Goal: Task Accomplishment & Management: Complete application form

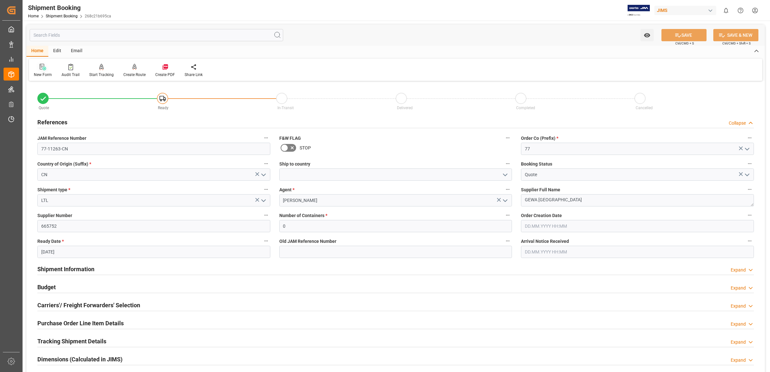
click at [41, 67] on icon at bounding box center [43, 67] width 6 height 6
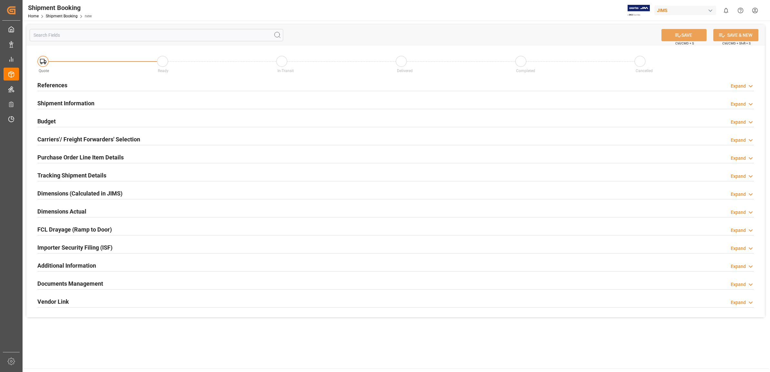
click at [52, 81] on h2 "References" at bounding box center [52, 85] width 30 height 9
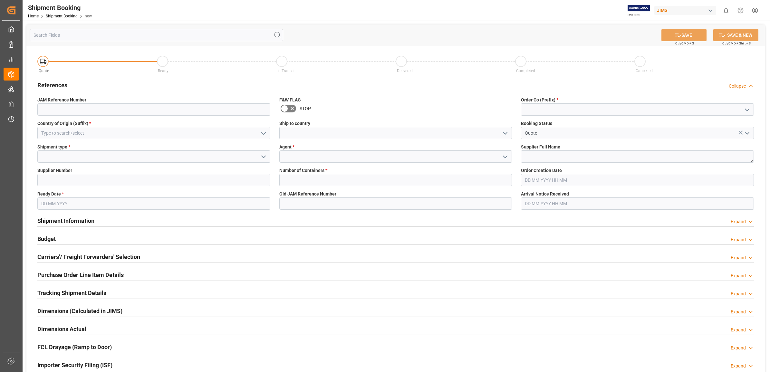
click at [748, 108] on icon "open menu" at bounding box center [747, 110] width 8 height 8
click at [562, 141] on div "77" at bounding box center [637, 138] width 232 height 14
type input "77"
click at [502, 157] on icon "open menu" at bounding box center [505, 157] width 8 height 8
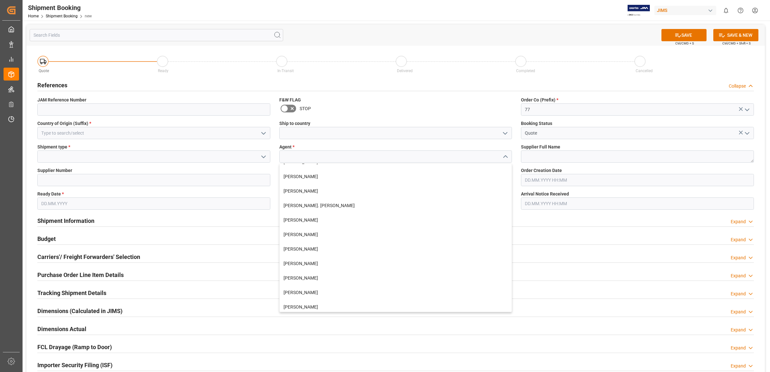
scroll to position [242, 0]
click at [315, 262] on div "[PERSON_NAME]" at bounding box center [396, 263] width 232 height 14
type input "[PERSON_NAME]"
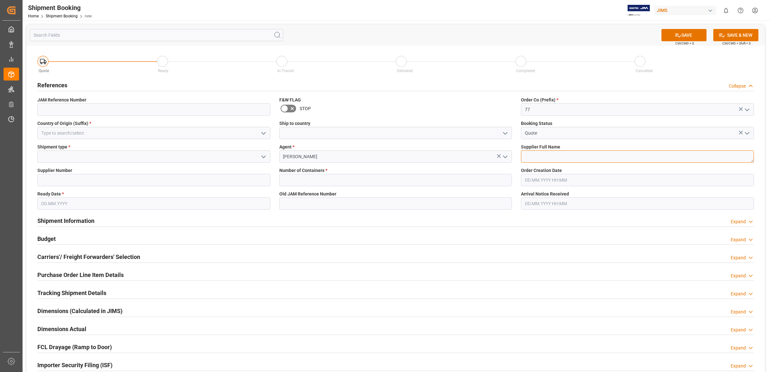
click at [534, 155] on textarea at bounding box center [637, 156] width 233 height 12
type textarea "f"
type textarea "Fender"
click at [65, 181] on input at bounding box center [153, 180] width 233 height 12
type input "167567"
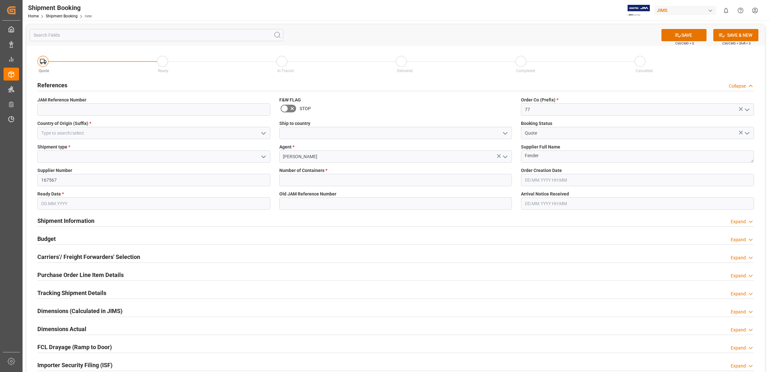
click at [56, 204] on input "text" at bounding box center [153, 204] width 233 height 12
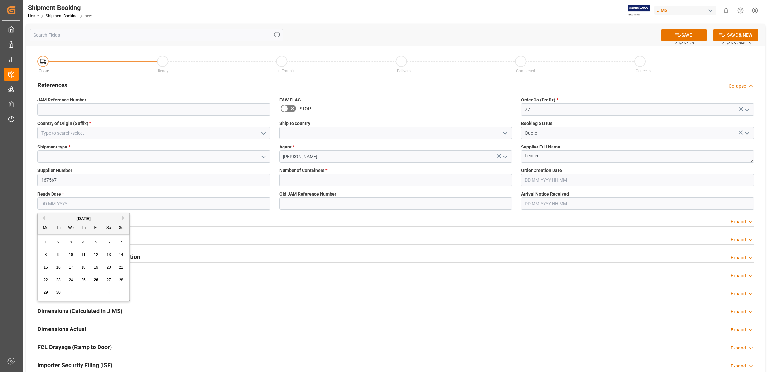
type input "[DATE]"
type input "0"
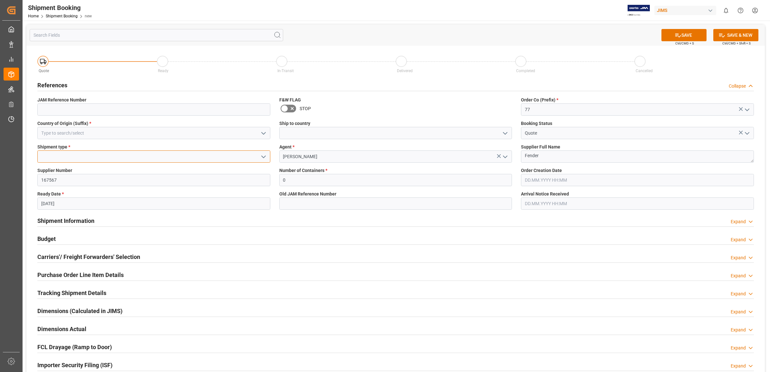
click at [69, 157] on input at bounding box center [153, 156] width 233 height 12
click at [260, 158] on icon "open menu" at bounding box center [264, 157] width 8 height 8
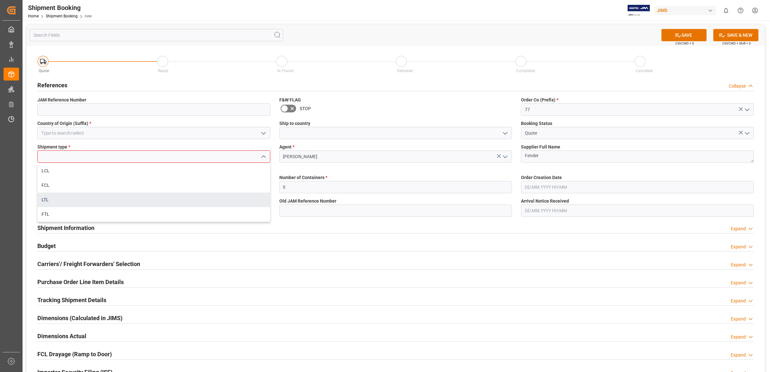
click at [59, 200] on div "LTL" at bounding box center [154, 200] width 232 height 14
type input "LTL"
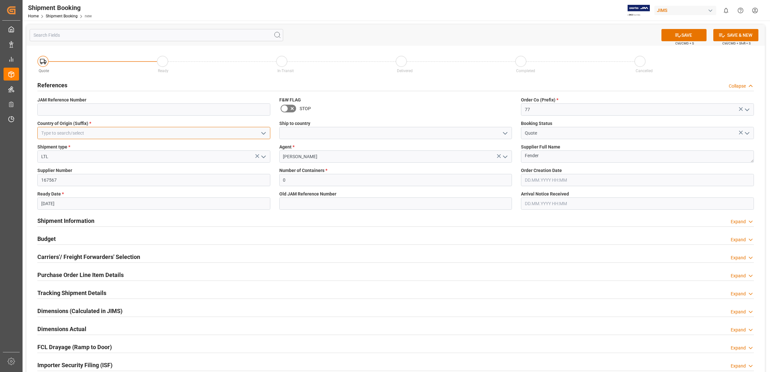
click at [76, 133] on input at bounding box center [153, 133] width 233 height 12
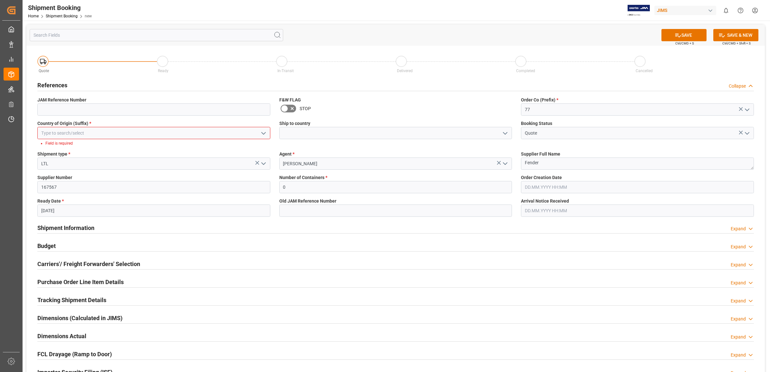
click at [261, 134] on icon "open menu" at bounding box center [264, 134] width 8 height 8
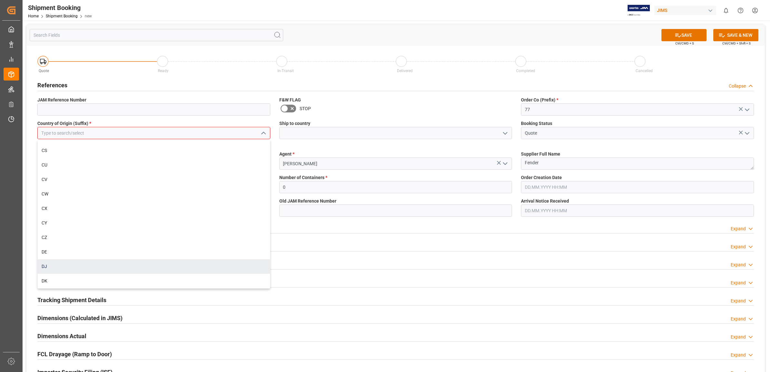
scroll to position [1047, 0]
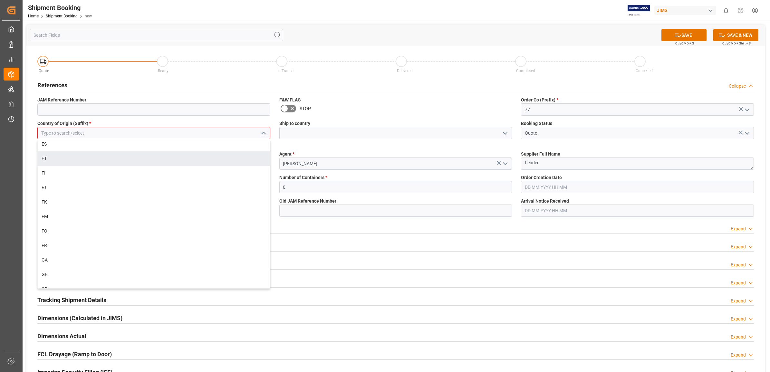
click at [58, 134] on input at bounding box center [153, 133] width 233 height 12
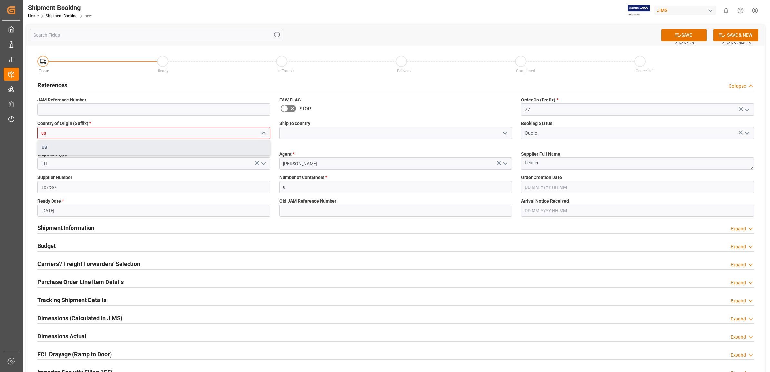
click at [53, 144] on div "US" at bounding box center [154, 147] width 232 height 14
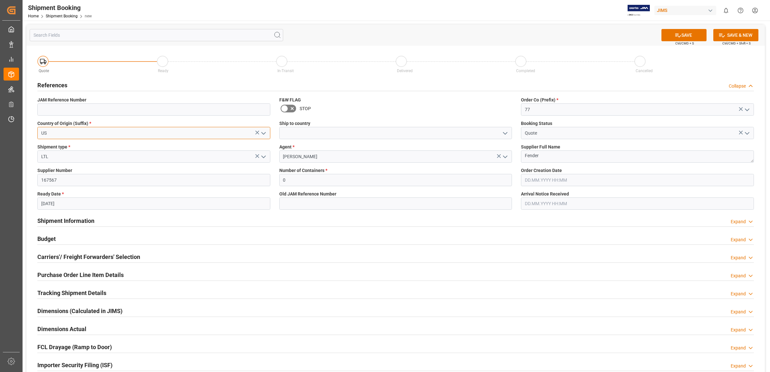
type input "US"
click at [163, 207] on input "[DATE]" at bounding box center [153, 204] width 233 height 12
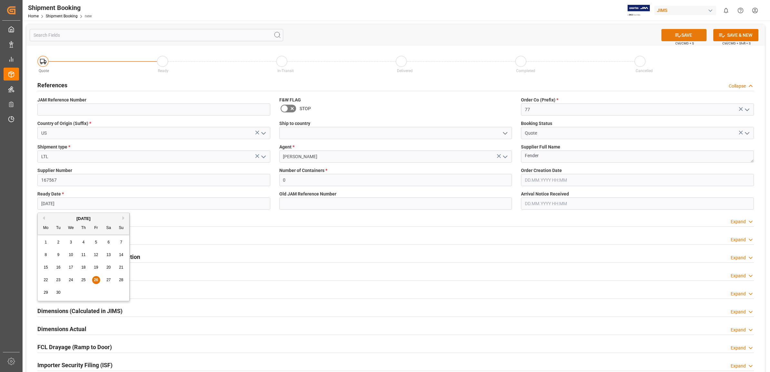
click at [676, 34] on icon at bounding box center [678, 35] width 7 height 7
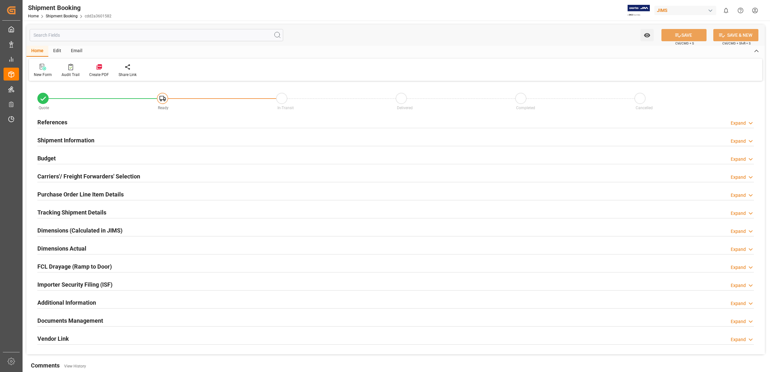
type input "0"
type input "[DATE]"
click at [50, 123] on h2 "References" at bounding box center [52, 122] width 30 height 9
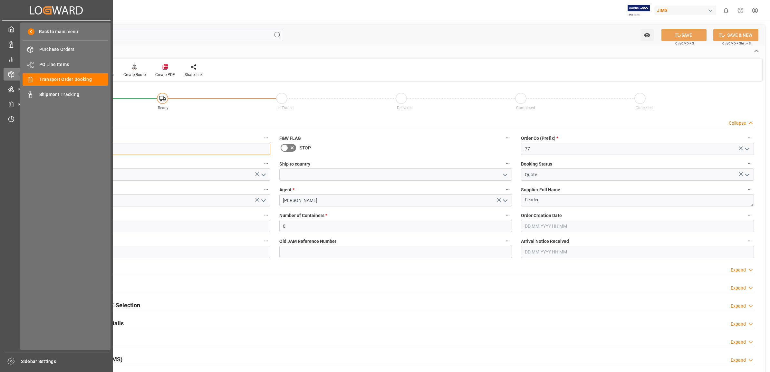
drag, startPoint x: 94, startPoint y: 149, endPoint x: 91, endPoint y: 144, distance: 5.8
click at [91, 144] on div "Created by potrace 1.15, written by [PERSON_NAME] [DATE]-[DATE] Created by potr…" at bounding box center [385, 186] width 770 height 372
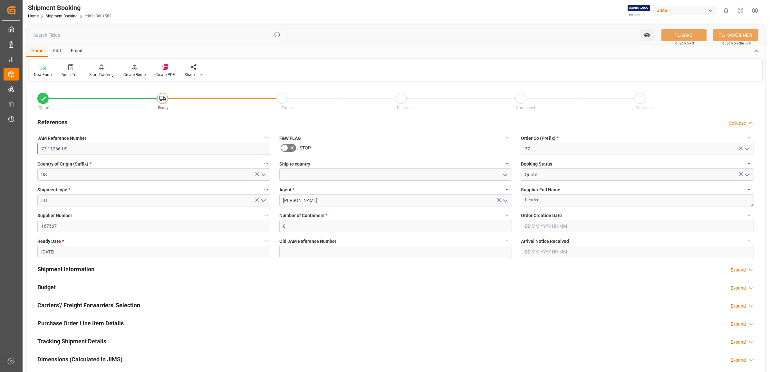
drag, startPoint x: 78, startPoint y: 150, endPoint x: 39, endPoint y: 148, distance: 38.7
click at [39, 148] on input "77-11266-US" at bounding box center [153, 149] width 233 height 12
